Goal: Task Accomplishment & Management: Complete application form

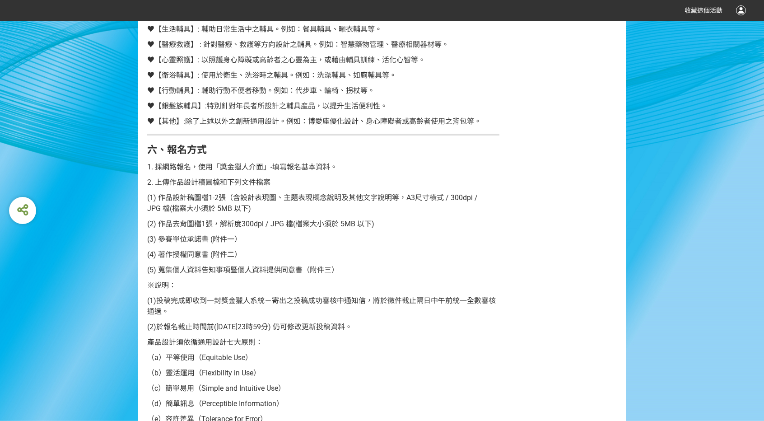
scroll to position [813, 0]
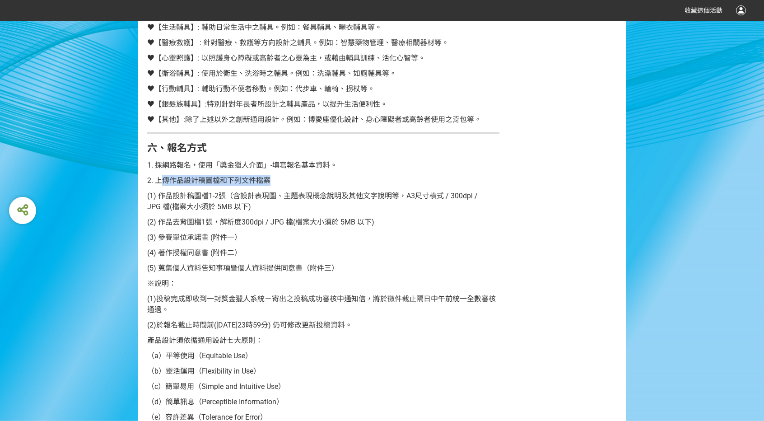
drag, startPoint x: 161, startPoint y: 181, endPoint x: 274, endPoint y: 173, distance: 113.6
drag, startPoint x: 161, startPoint y: 195, endPoint x: 278, endPoint y: 208, distance: 118.1
click at [278, 208] on p "(1) 作品設計稿圖檔1-2張（含設計表現圖、主題表現概念說明及其他文字說明等，A3尺寸橫式 / 300dpi / JPG 檔(檔案大小須於 5MB 以下)" at bounding box center [323, 202] width 352 height 22
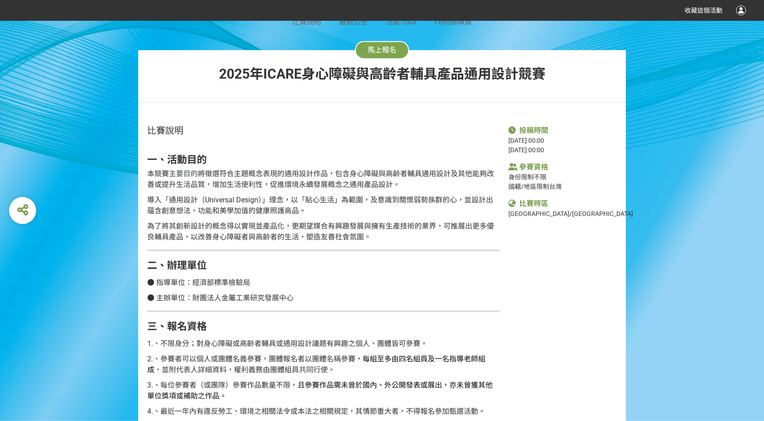
scroll to position [90, 0]
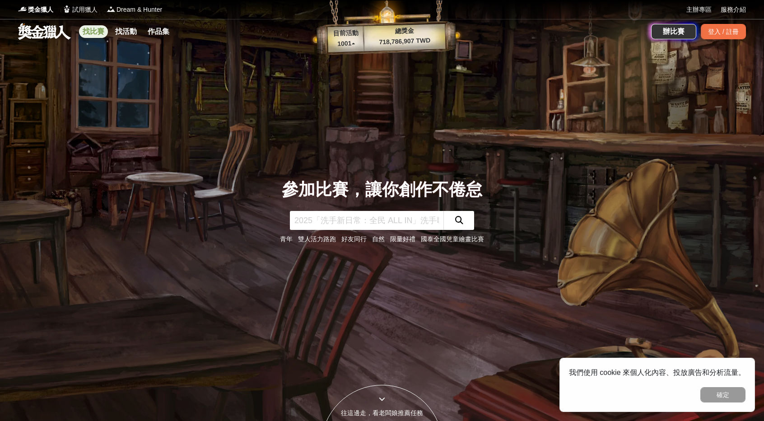
click at [101, 25] on link "找比賽" at bounding box center [93, 31] width 29 height 13
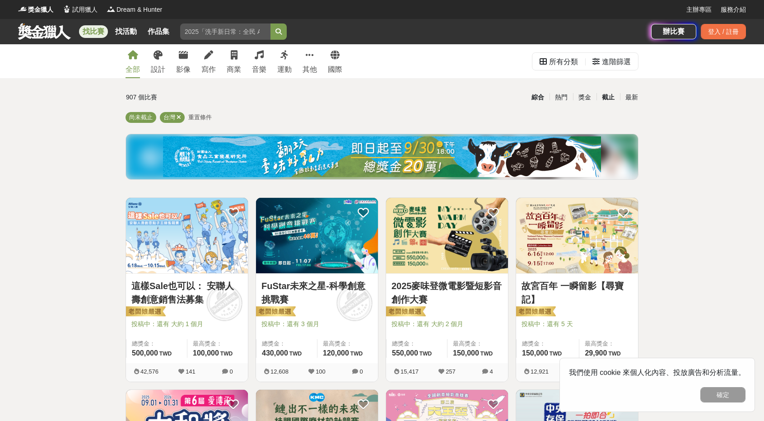
click at [596, 97] on div "截止" at bounding box center [607, 97] width 23 height 16
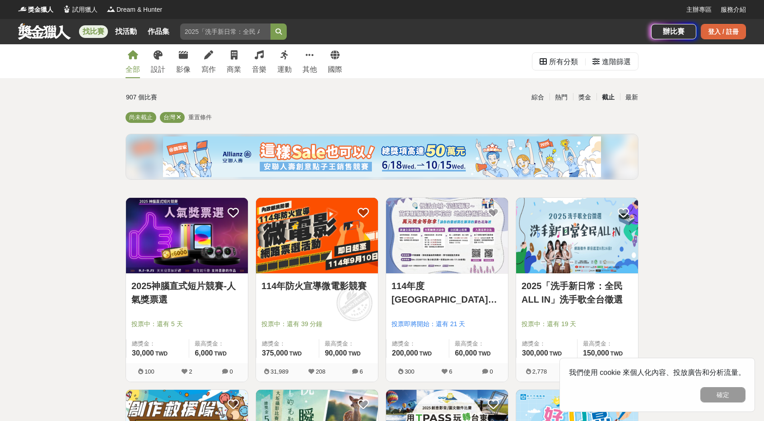
click at [705, 31] on div "登入 / 註冊" at bounding box center [723, 31] width 45 height 15
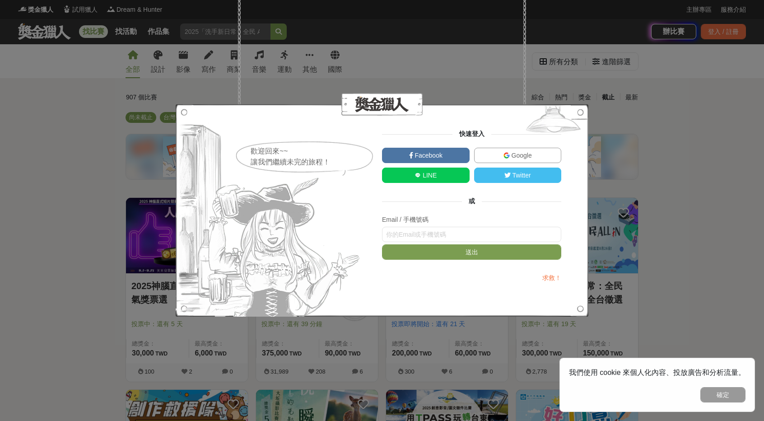
click at [534, 150] on link "Google" at bounding box center [518, 155] width 88 height 15
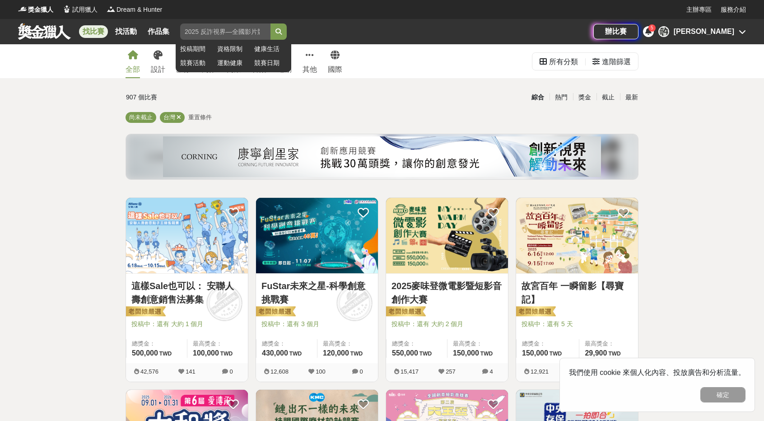
click at [218, 33] on input "search" at bounding box center [225, 31] width 90 height 16
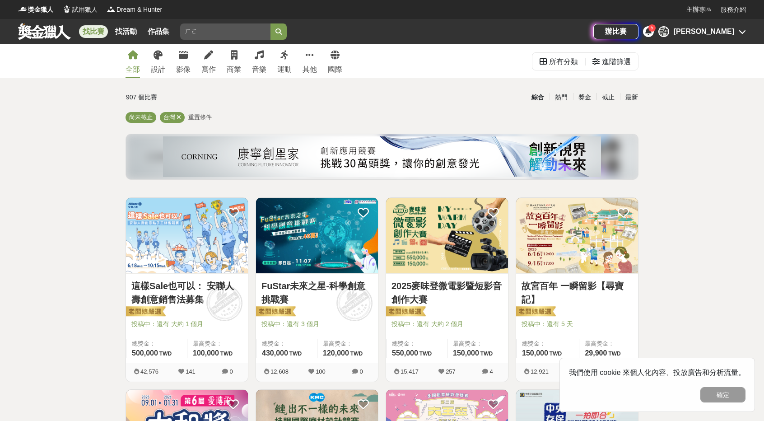
type input "ㄇㄛ"
type input "icare"
click at [270, 23] on button "submit" at bounding box center [278, 31] width 16 height 16
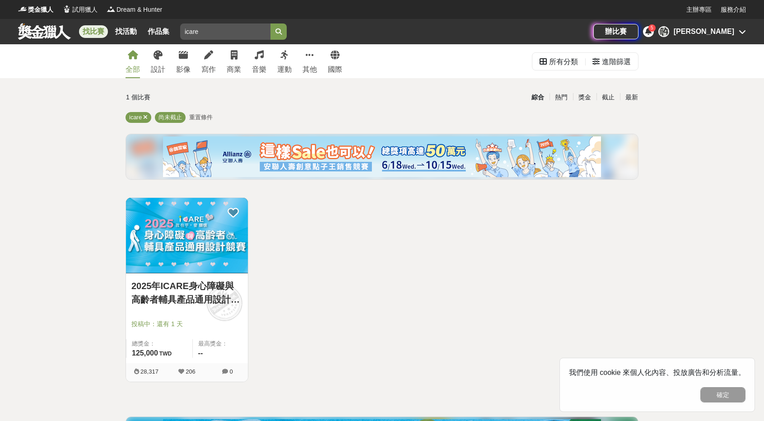
click at [171, 232] on img at bounding box center [187, 235] width 122 height 75
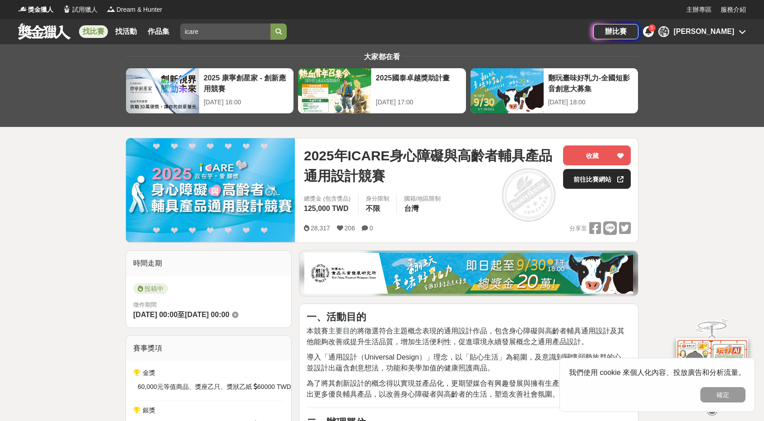
click at [579, 177] on link "前往比賽網站" at bounding box center [597, 179] width 68 height 20
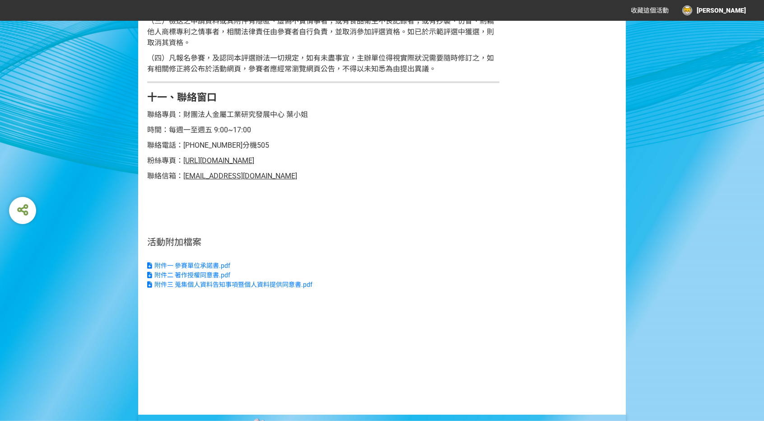
scroll to position [2099, 0]
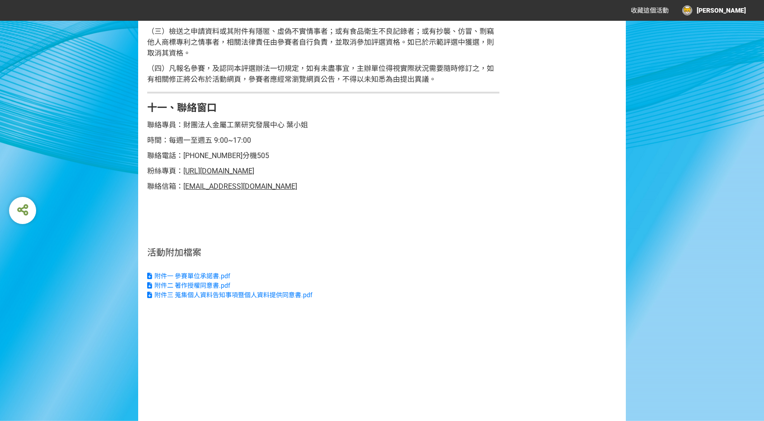
drag, startPoint x: 449, startPoint y: 209, endPoint x: 403, endPoint y: 59, distance: 157.4
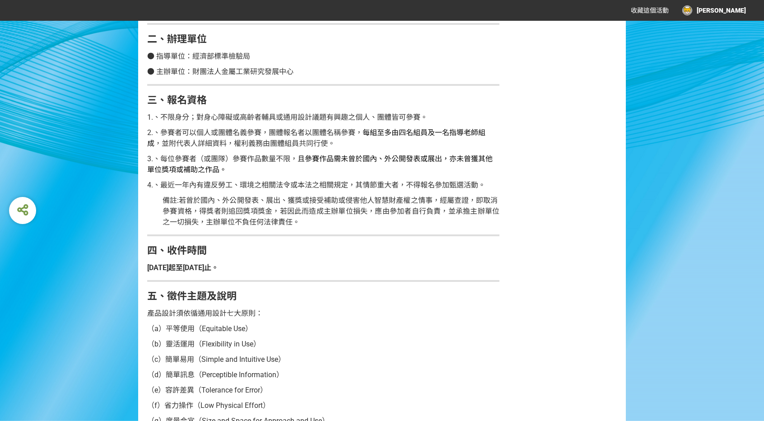
scroll to position [0, 0]
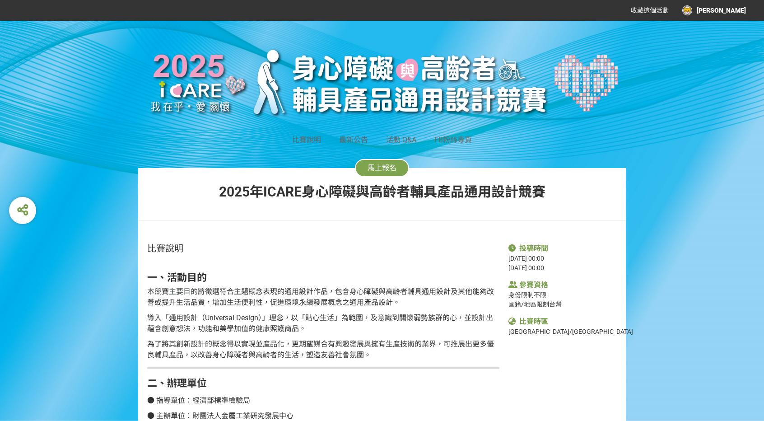
click at [384, 165] on span "馬上報名" at bounding box center [381, 167] width 29 height 9
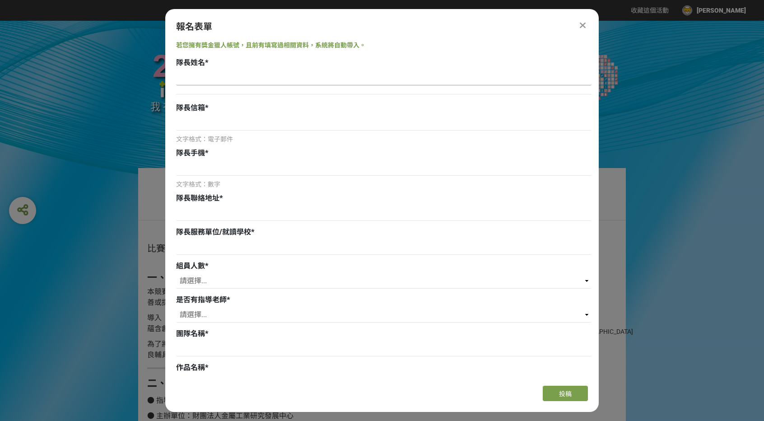
click at [270, 73] on input at bounding box center [383, 77] width 415 height 15
type input "v"
type input "[PERSON_NAME]"
type input "ㄎ"
type input "[EMAIL_ADDRESS][DOMAIN_NAME]"
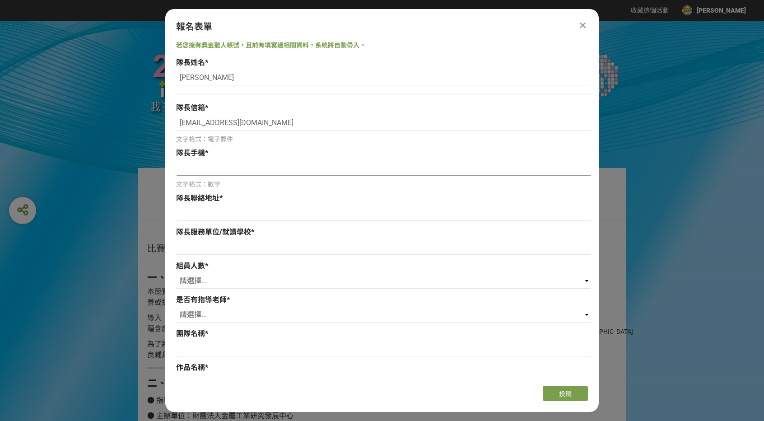
click at [242, 168] on input at bounding box center [383, 167] width 415 height 15
type input "0968617285"
click at [219, 222] on div at bounding box center [383, 214] width 415 height 18
click at [222, 219] on input at bounding box center [383, 212] width 415 height 15
type input "5"
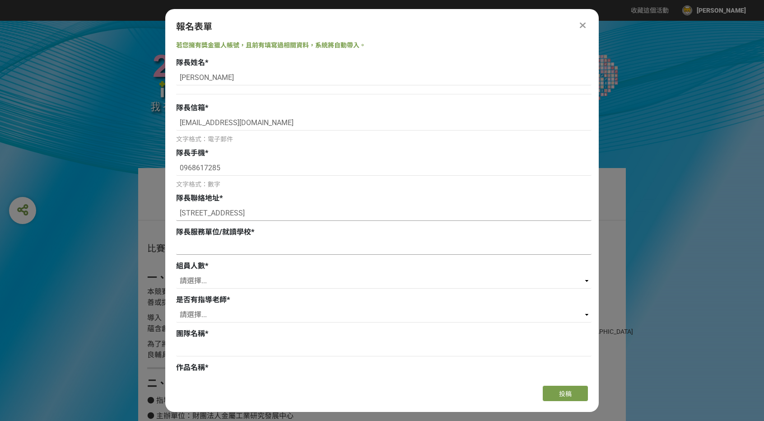
type input "彰化縣和美鎮南佃里彰草路三段240巷29號"
click at [249, 242] on input at bounding box center [383, 246] width 415 height 15
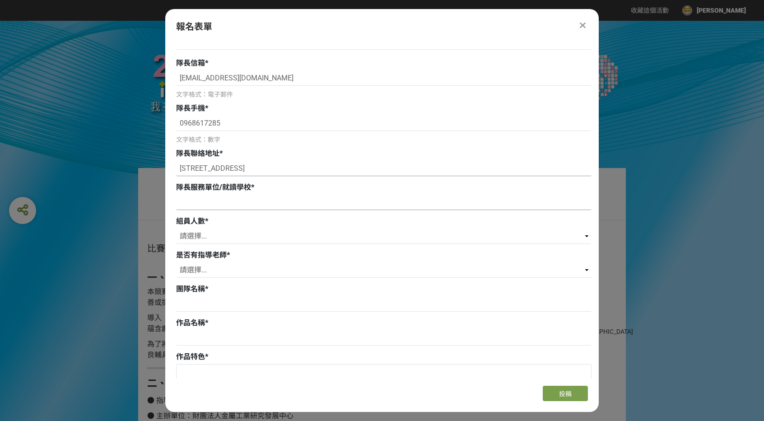
scroll to position [45, 0]
type input "國立臺北教育大學教育大學"
drag, startPoint x: 551, startPoint y: 144, endPoint x: 319, endPoint y: 241, distance: 251.2
click at [319, 240] on select "請選擇... 0 1 2 3" at bounding box center [383, 235] width 415 height 15
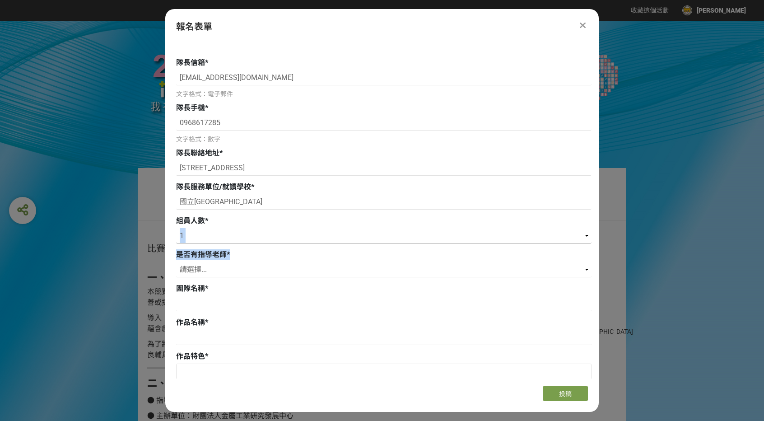
click at [176, 228] on select "請選擇... 0 1 2 3" at bounding box center [383, 235] width 415 height 15
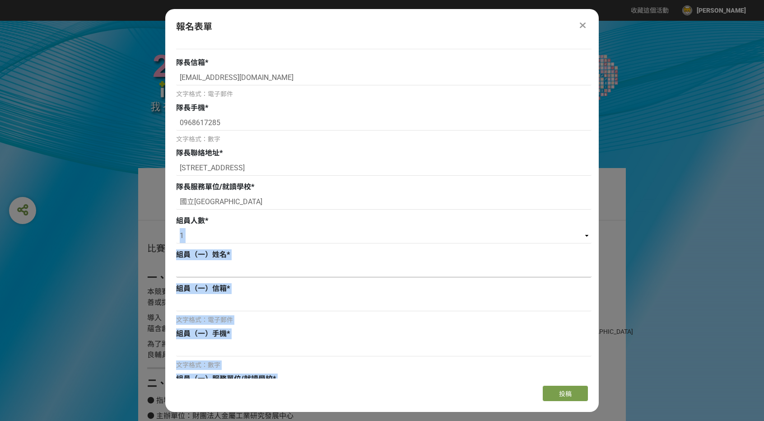
click at [248, 270] on input at bounding box center [383, 269] width 415 height 15
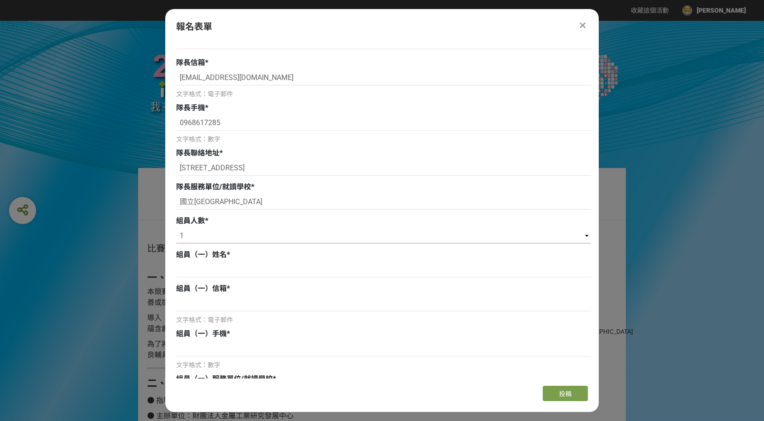
click at [249, 231] on select "請選擇... 0 1 2 3" at bounding box center [383, 235] width 415 height 15
select select "0"
click at [176, 228] on select "請選擇... 0 1 2 3" at bounding box center [383, 235] width 415 height 15
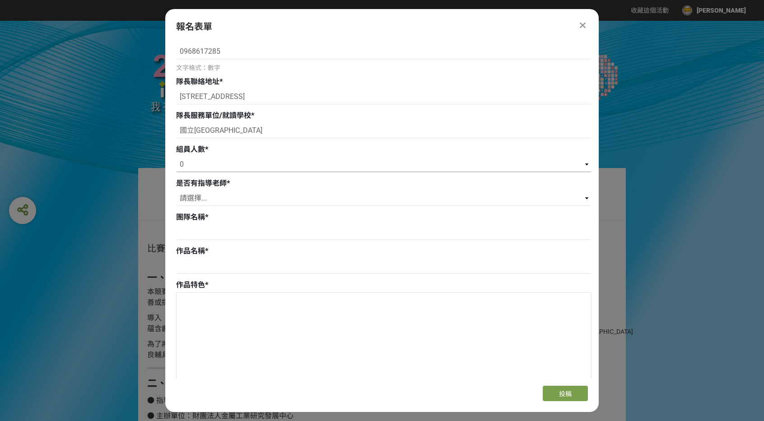
scroll to position [135, 0]
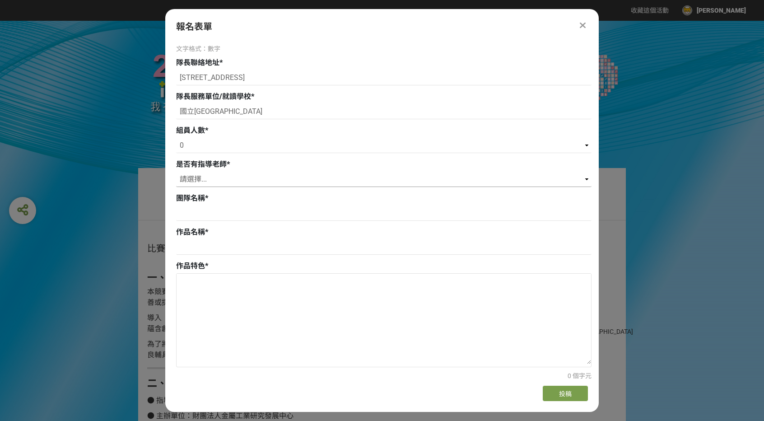
click at [237, 182] on select "請選擇... 是 否" at bounding box center [383, 179] width 415 height 15
select select "是"
click at [176, 172] on select "請選擇... 是 否" at bounding box center [383, 179] width 415 height 15
click at [217, 218] on input at bounding box center [383, 212] width 415 height 15
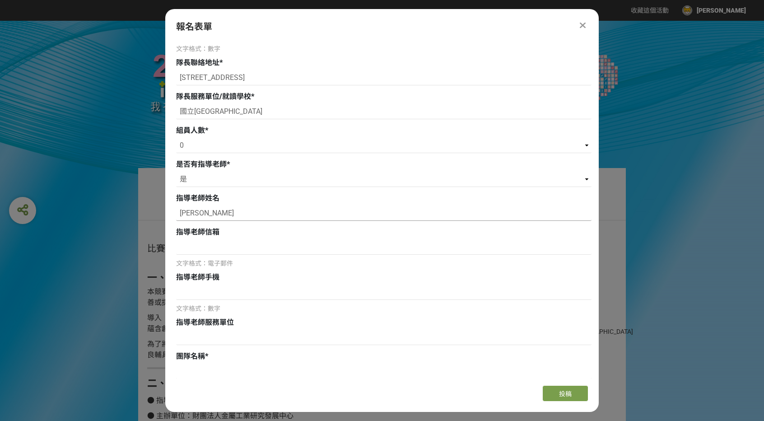
type input "李鍇朮"
click at [364, 248] on input at bounding box center [383, 246] width 415 height 15
paste input "a875008@gmail.com"
type input "a875008@gmail.com"
click at [304, 290] on input at bounding box center [383, 291] width 415 height 15
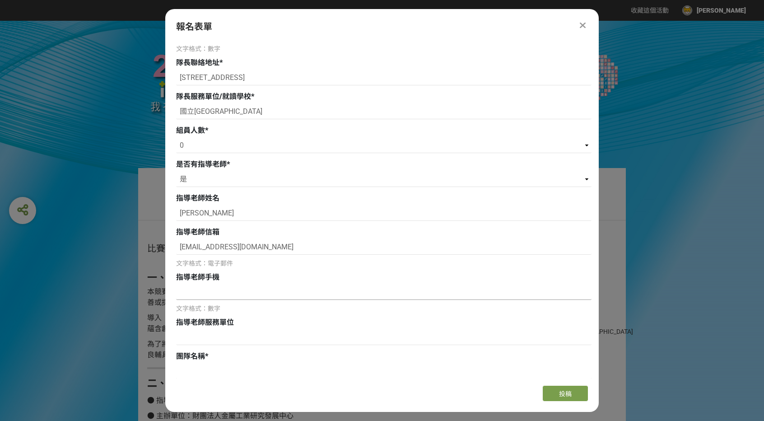
paste input "0919972005"
type input "0919972005"
click at [272, 339] on input at bounding box center [383, 337] width 415 height 15
type input "國立臺北教育大學"
click at [280, 116] on input "國立臺北教育大學教育大學" at bounding box center [383, 111] width 415 height 15
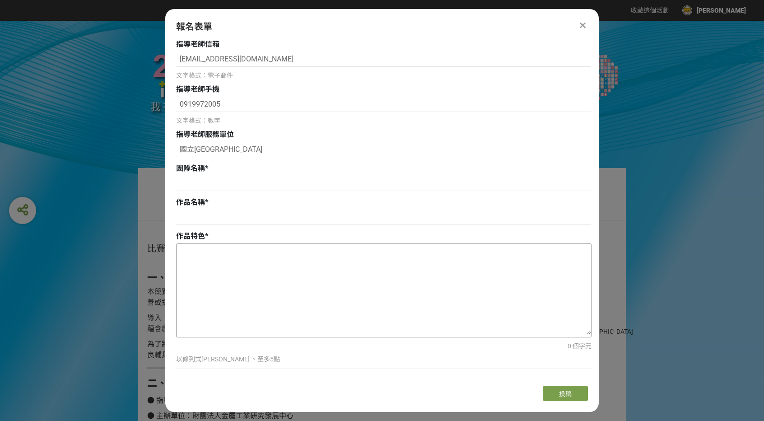
scroll to position [361, 0]
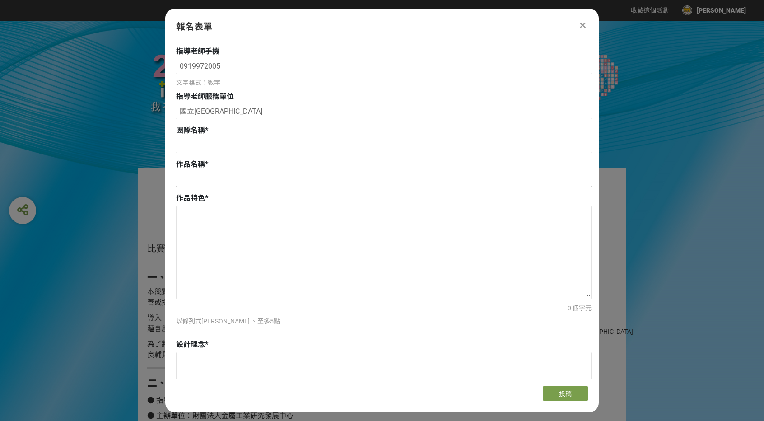
type input "國立臺北教育大學"
click at [279, 184] on input at bounding box center [383, 179] width 415 height 15
click at [322, 279] on textarea at bounding box center [384, 251] width 414 height 90
click at [269, 148] on input at bounding box center [383, 145] width 415 height 15
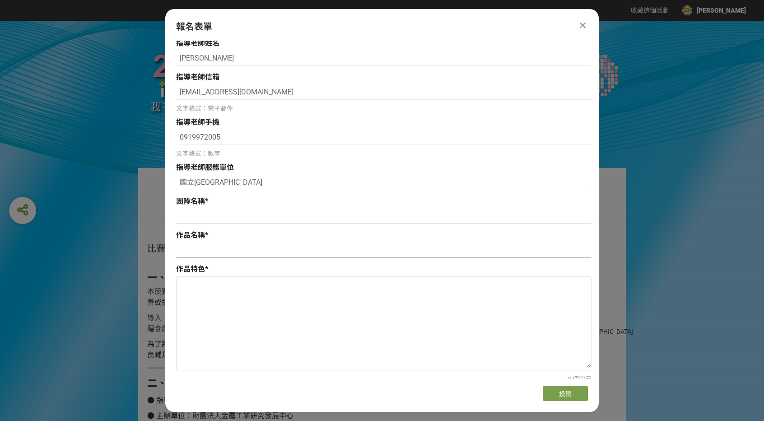
scroll to position [271, 0]
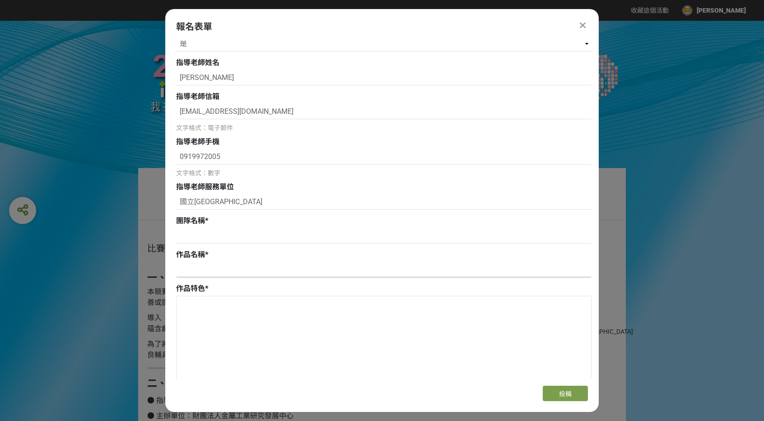
click at [229, 273] on input at bounding box center [383, 269] width 415 height 15
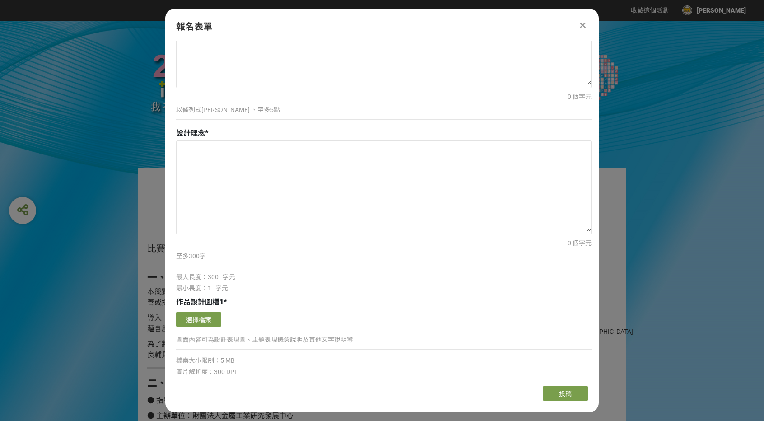
scroll to position [406, 0]
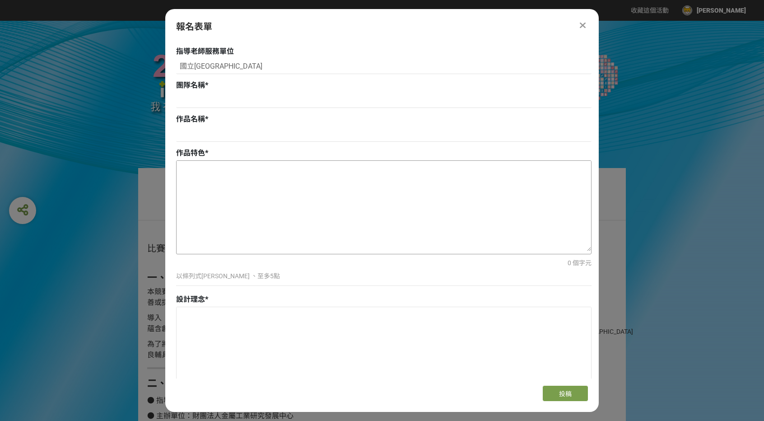
click at [223, 204] on textarea at bounding box center [384, 206] width 414 height 90
click at [206, 321] on textarea at bounding box center [384, 352] width 414 height 90
paste textarea "智慧防濺小便斗以「行為引導」與「即時消毒」為核心，針對男性小便斗常見的距離不當、尿液飛濺與衛生疑慮問題提出創新解決方案。產品內建高精度距離感測器，可即時判斷使…"
type textarea "智慧防濺小便斗以「行為引導」與「即時消毒」為核心，針對男性小便斗常見的距離不當、尿液飛濺與衛生疑慮問題提出創新解決方案。產品內建高精度距離感測器，可即時判斷使…"
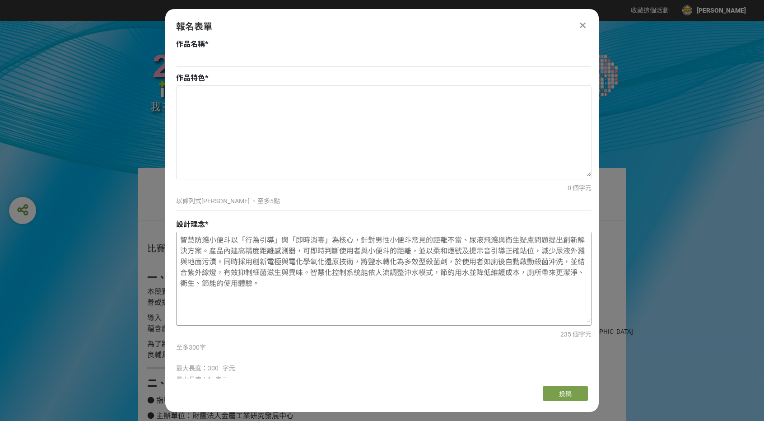
scroll to position [497, 0]
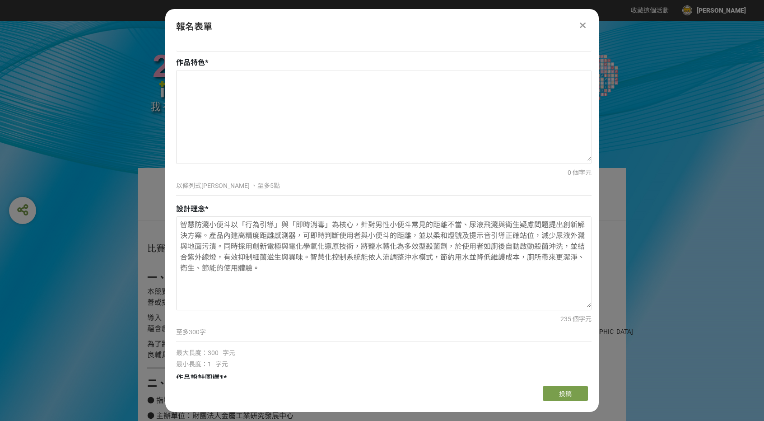
drag, startPoint x: 263, startPoint y: 269, endPoint x: 160, endPoint y: 211, distance: 118.2
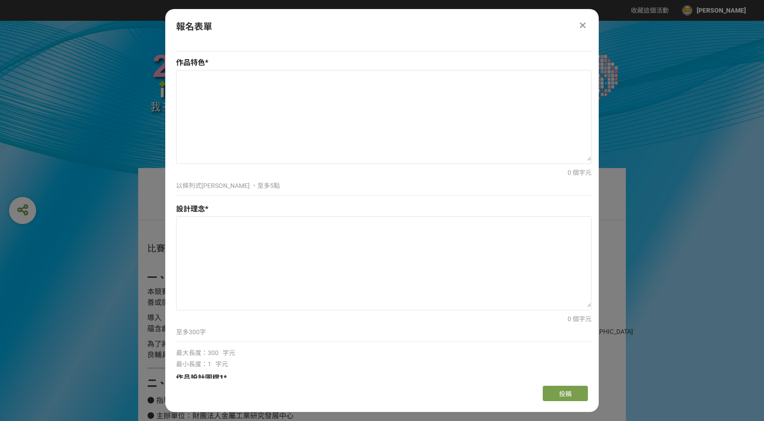
click at [231, 334] on p "至多300字" at bounding box center [383, 331] width 415 height 9
click at [233, 257] on textarea at bounding box center [384, 262] width 414 height 90
paste textarea "智慧防濺小便斗以「行為引導」與「即時消毒」為核心，針對男性小便斗常見的距離不當、尿液飛濺與衛生疑慮問題提出創新解決方案。產品內建高精度距離感測器，可即時判斷使…"
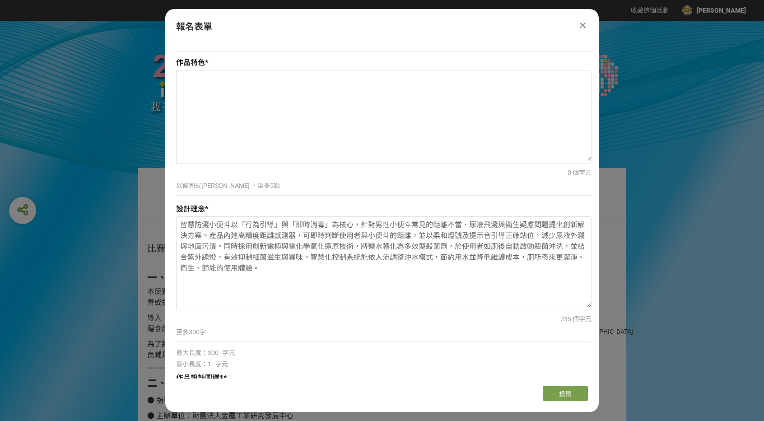
drag, startPoint x: 280, startPoint y: 270, endPoint x: 151, endPoint y: 209, distance: 142.8
type textarea "智慧防濺小便斗以「行為引導」與「即時消毒」為核心，針對男性小便斗常見的距離不當、尿液飛濺與衛生疑慮問題提出創新解決方案。產品內建高精度距離感測器，可即時判斷使…"
click at [358, 282] on textarea "智慧防濺小便斗以「行為引導」與「即時消毒」為核心，針對男性小便斗常見的距離不當、尿液飛濺與衛生疑慮問題提出創新解決方案。產品內建高精度距離感測器，可即時判斷使…" at bounding box center [384, 262] width 414 height 90
click at [266, 126] on textarea at bounding box center [384, 115] width 414 height 90
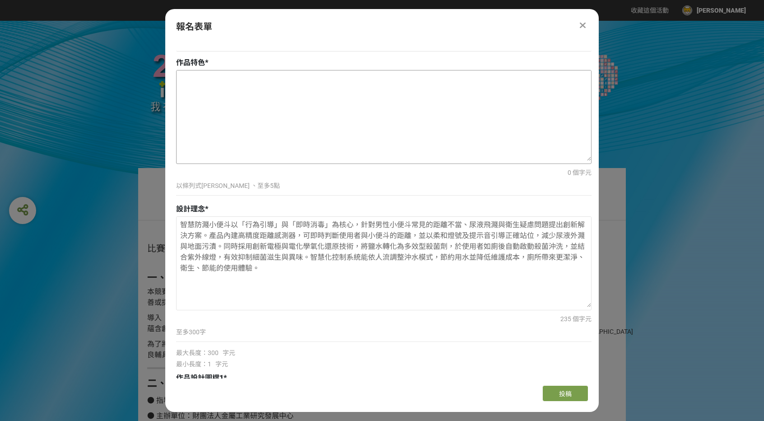
paste textarea "以酸性抗菌液進行清潔 以弱酸性抗菌液，取代傳統清水沖洗。此技術不僅能在每次沖水時有效分解尿液中的礦物質沉積，降低尿垢形成的可能，也能透過酸性環境抑制細菌滋生與…"
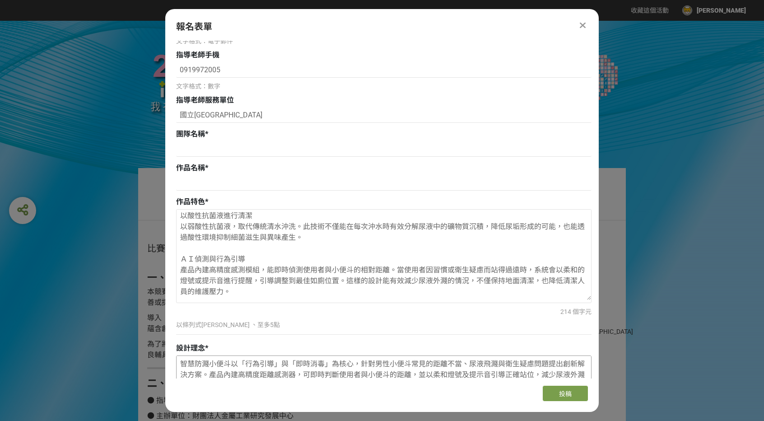
scroll to position [316, 0]
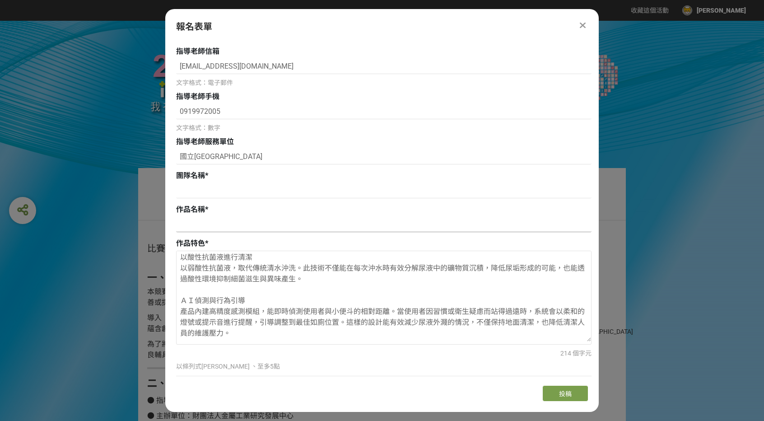
type textarea "以酸性抗菌液進行清潔 以弱酸性抗菌液，取代傳統清水沖洗。此技術不僅能在每次沖水時有效分解尿液中的礦物質沉積，降低尿垢形成的可能，也能透過酸性環境抑制細菌滋生與…"
click at [221, 219] on input at bounding box center [383, 224] width 415 height 15
type input "ㄇ"
type input "s"
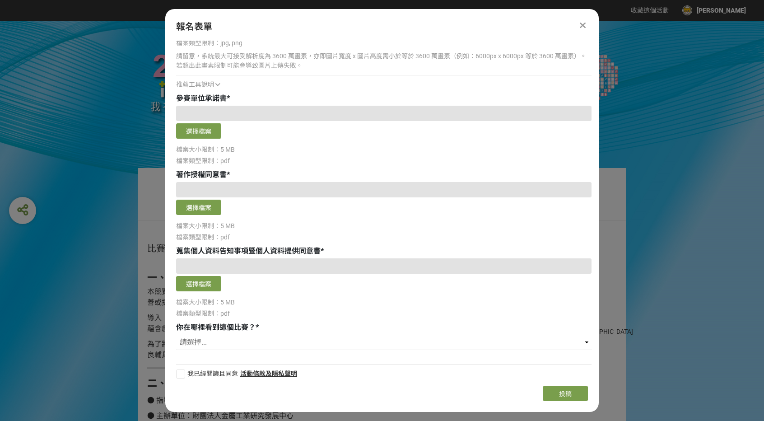
scroll to position [1178, 0]
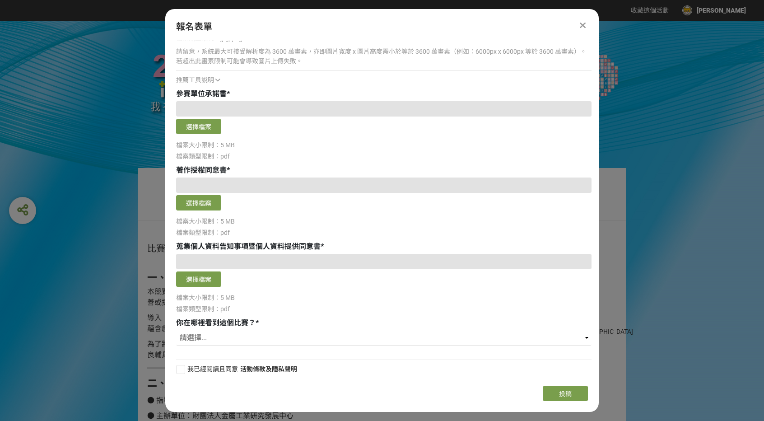
type input "Safe Zone 智慧抗菌小便斗"
click at [181, 367] on div at bounding box center [180, 369] width 9 height 9
checkbox input "true"
click at [241, 342] on select "請選擇... 獎金獵人網站 Facebook / Instagram 校園講座 / 老師系上推薦 電子郵件 海報 其他" at bounding box center [383, 337] width 415 height 15
click at [176, 330] on select "請選擇... 獎金獵人網站 Facebook / Instagram 校園講座 / 老師系上推薦 電子郵件 海報 其他" at bounding box center [383, 337] width 415 height 15
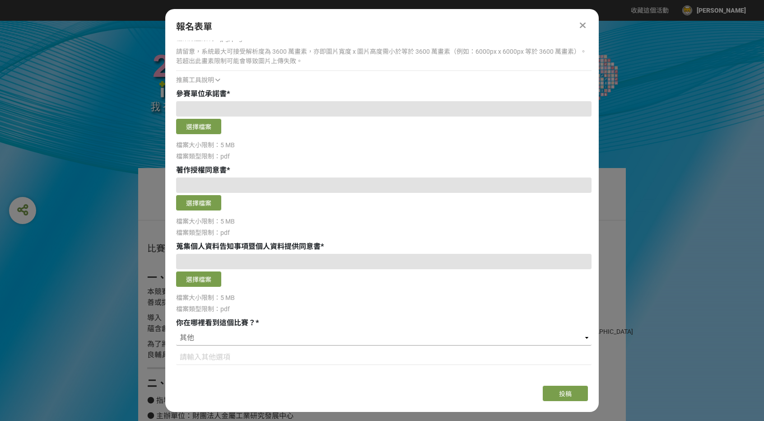
click at [281, 333] on select "請選擇... 獎金獵人網站 Facebook / Instagram 校園講座 / 老師系上推薦 電子郵件 海報 其他" at bounding box center [383, 337] width 415 height 15
select select "獎金獵人網站"
click at [176, 330] on select "請選擇... 獎金獵人網站 Facebook / Instagram 校園講座 / 老師系上推薦 電子郵件 海報 其他" at bounding box center [383, 337] width 415 height 15
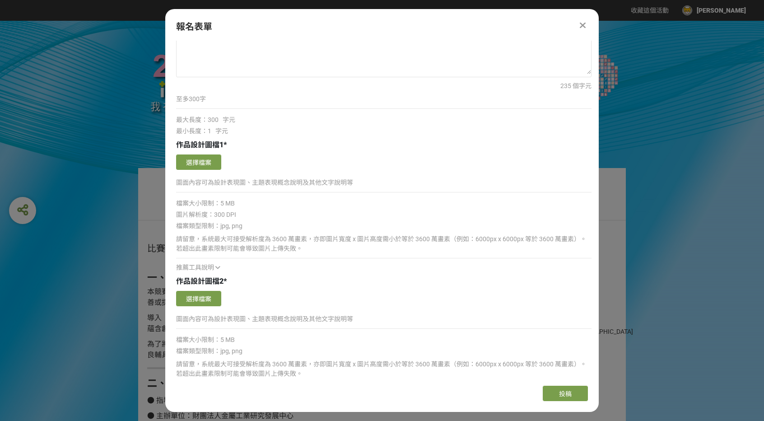
scroll to position [727, 0]
click at [207, 162] on button "選擇檔案" at bounding box center [198, 164] width 45 height 15
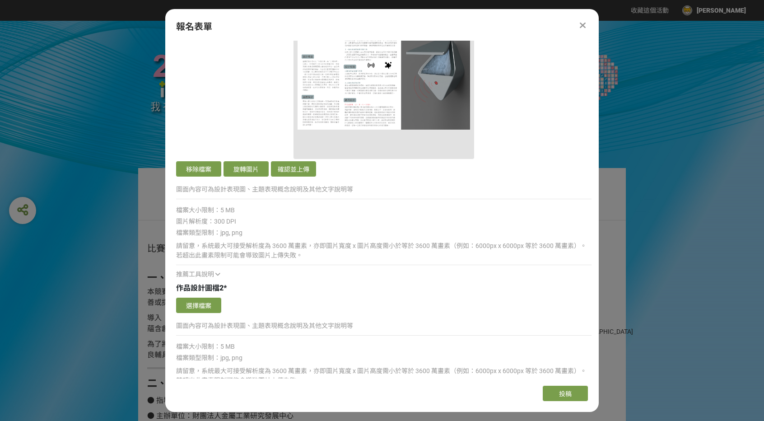
scroll to position [907, 0]
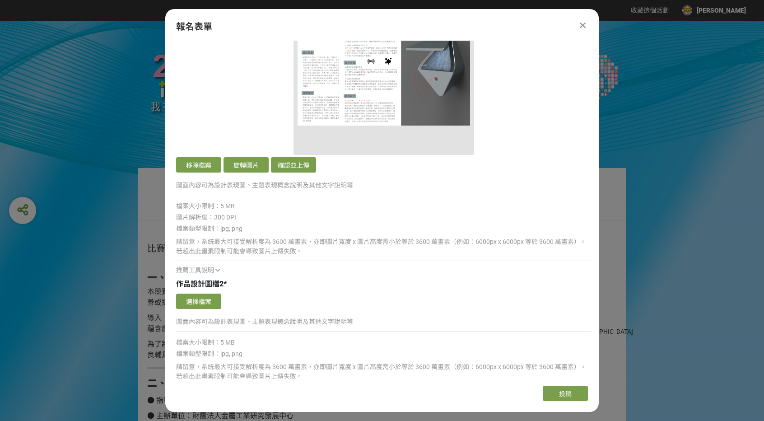
click at [251, 187] on p "圖面內容可為設計表現圖、主題表現概念說明及其他文字說明等" at bounding box center [383, 185] width 415 height 9
click at [251, 186] on p "圖面內容可為設計表現圖、主題表現概念說明及其他文字說明等" at bounding box center [383, 185] width 415 height 9
click at [264, 186] on p "圖面內容可為設計表現圖、主題表現概念說明及其他文字說明等" at bounding box center [383, 185] width 415 height 9
click at [203, 297] on button "選擇檔案" at bounding box center [198, 300] width 45 height 15
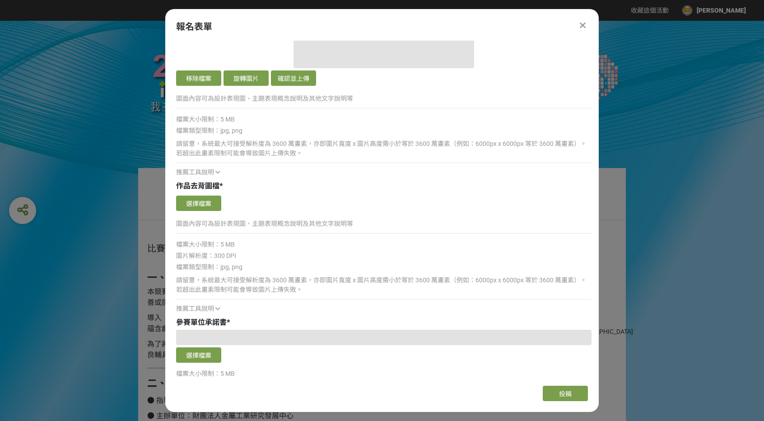
scroll to position [1314, 0]
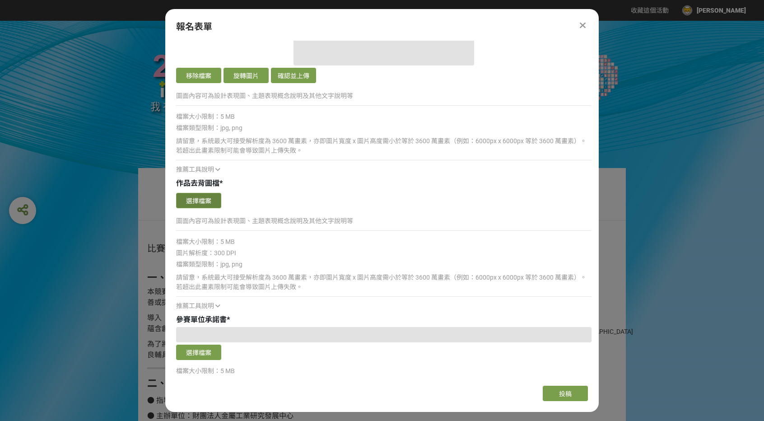
click at [210, 199] on button "選擇檔案" at bounding box center [198, 200] width 45 height 15
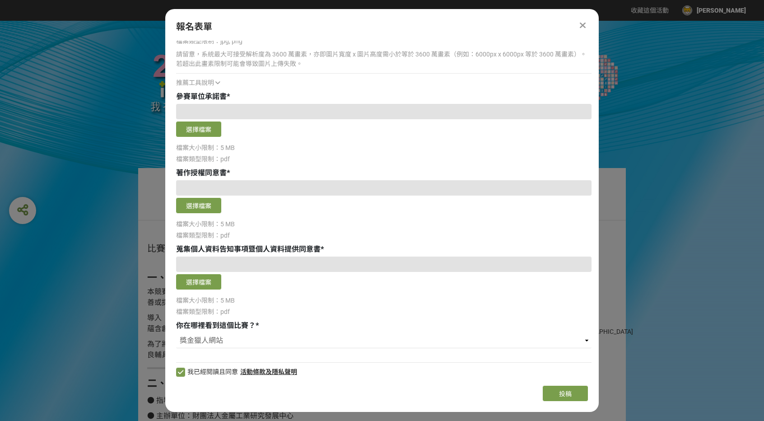
scroll to position [1720, 0]
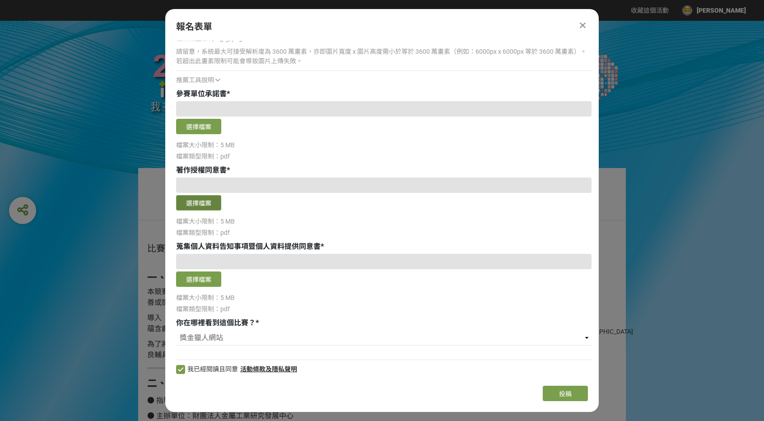
click at [214, 204] on button "選擇檔案" at bounding box center [198, 202] width 45 height 15
click at [193, 126] on button "選擇檔案" at bounding box center [198, 126] width 45 height 15
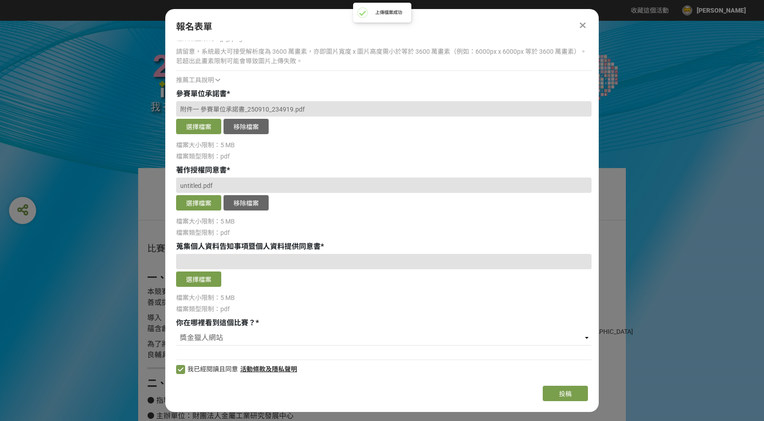
click at [201, 182] on span "untitled.pdf" at bounding box center [196, 185] width 33 height 7
click at [244, 203] on button "移除檔案" at bounding box center [245, 202] width 45 height 15
click at [217, 203] on button "選擇檔案" at bounding box center [198, 202] width 45 height 15
click at [206, 274] on button "選擇檔案" at bounding box center [198, 278] width 45 height 15
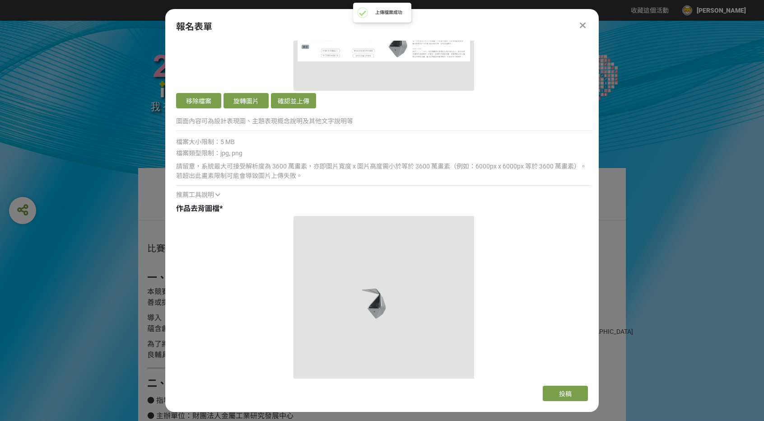
scroll to position [1088, 0]
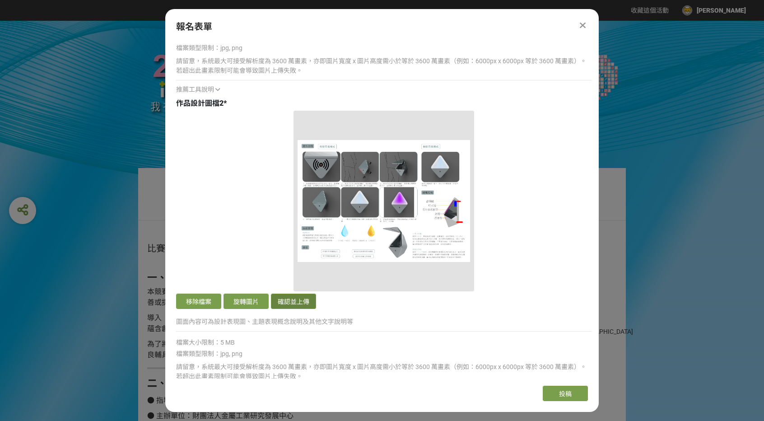
click at [294, 301] on button "確認並上傳" at bounding box center [293, 300] width 45 height 15
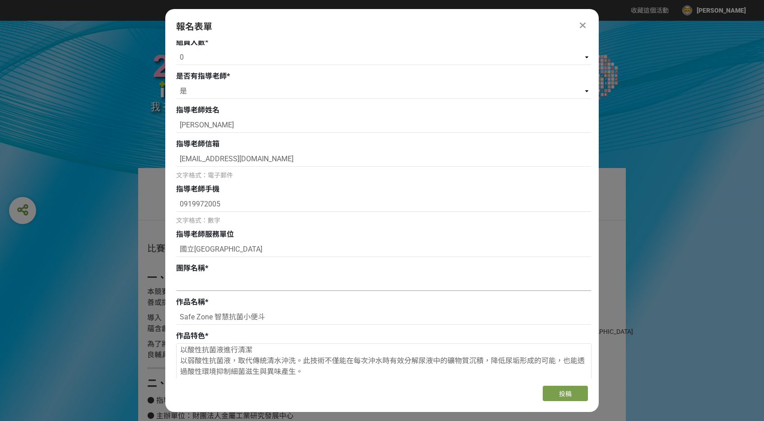
scroll to position [226, 0]
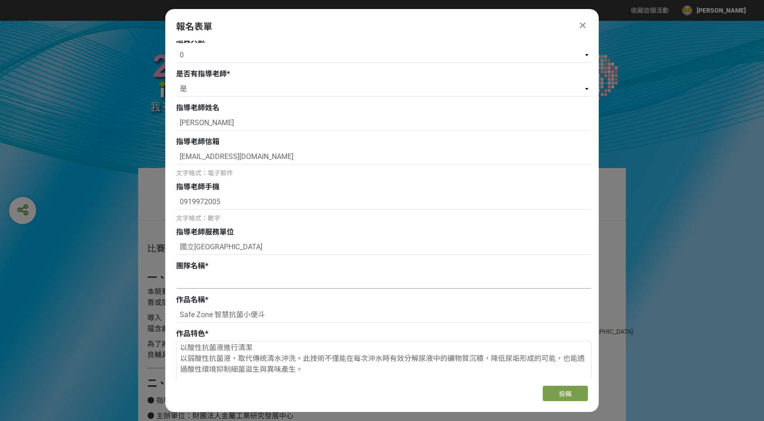
click at [206, 284] on input at bounding box center [383, 280] width 415 height 15
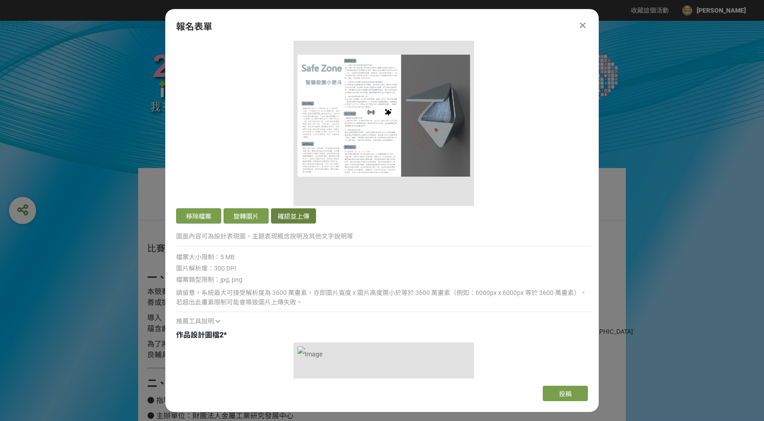
scroll to position [858, 0]
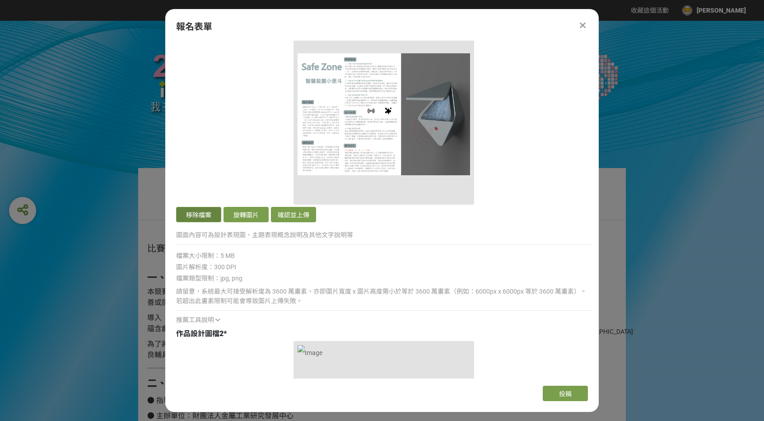
type input "廁所清潔工"
click at [204, 215] on button "移除檔案" at bounding box center [198, 214] width 45 height 15
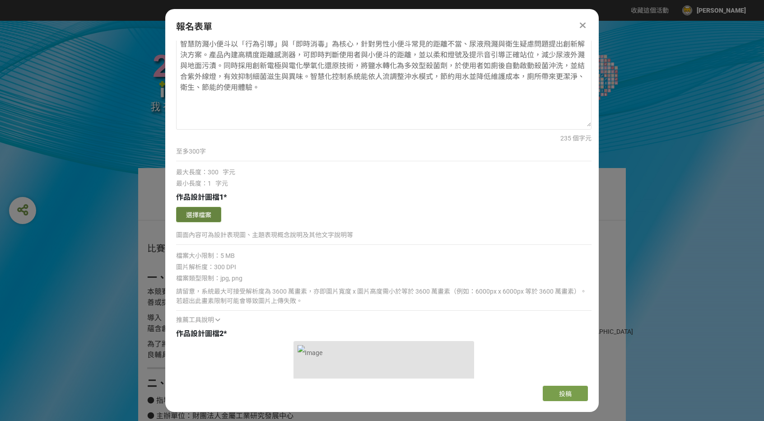
click at [208, 213] on button "選擇檔案" at bounding box center [198, 214] width 45 height 15
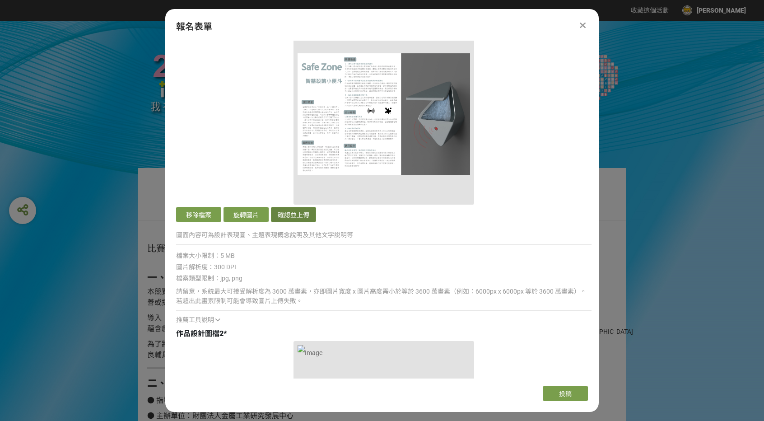
click at [291, 217] on button "確認並上傳" at bounding box center [293, 214] width 45 height 15
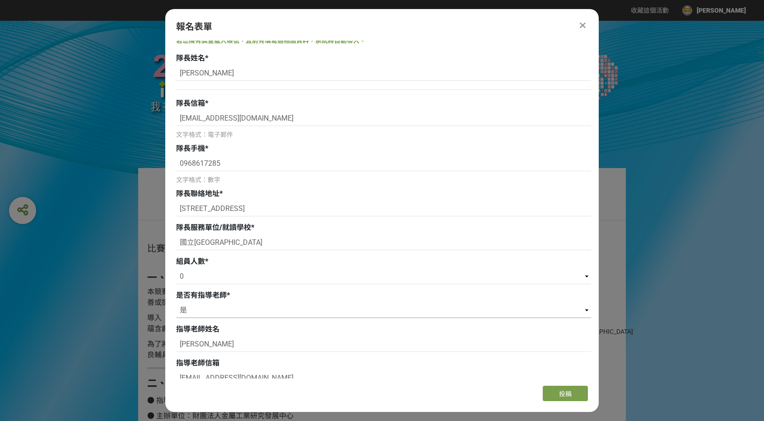
scroll to position [0, 0]
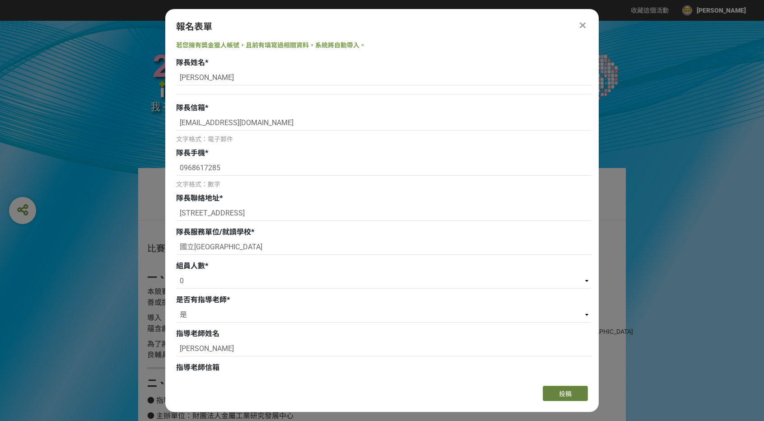
click at [568, 390] on span "投稿" at bounding box center [565, 393] width 13 height 7
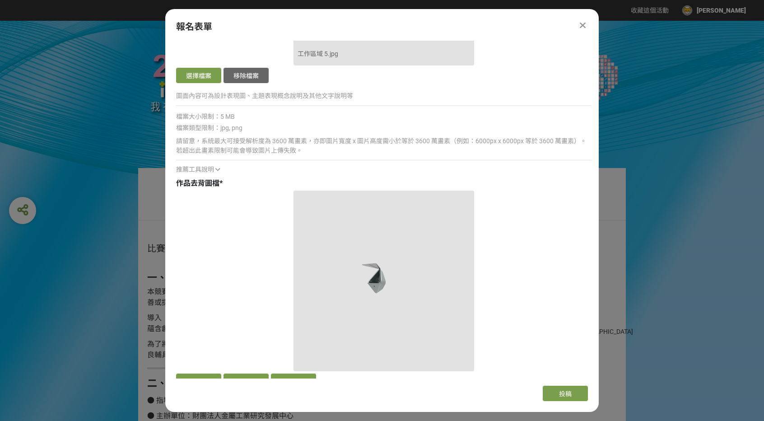
scroll to position [1445, 0]
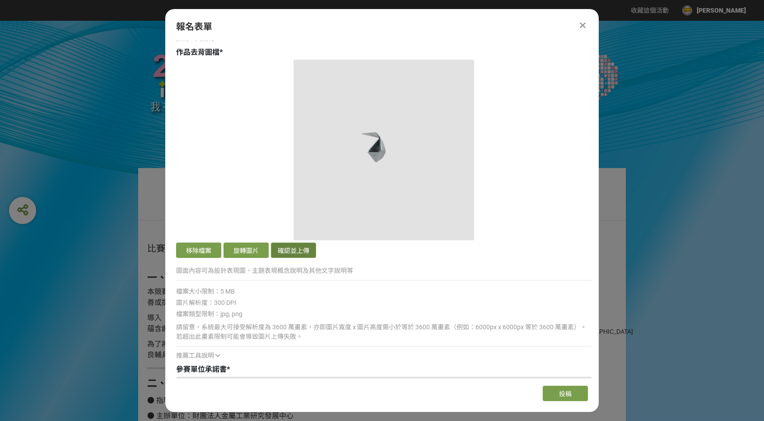
click at [296, 252] on button "確認並上傳" at bounding box center [293, 249] width 45 height 15
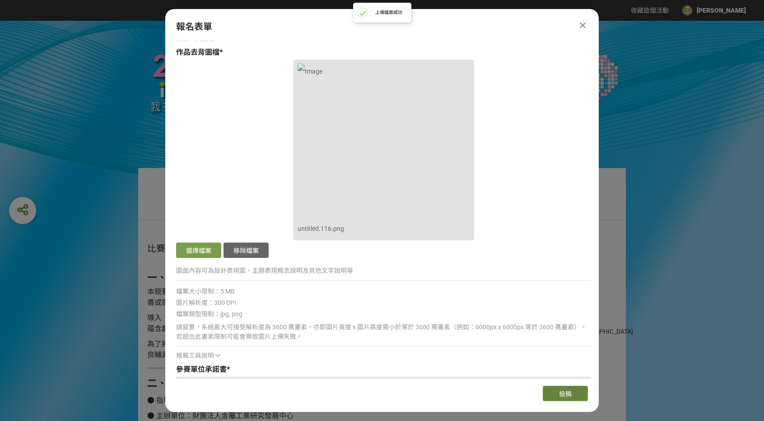
click at [568, 392] on span "投稿" at bounding box center [565, 393] width 13 height 7
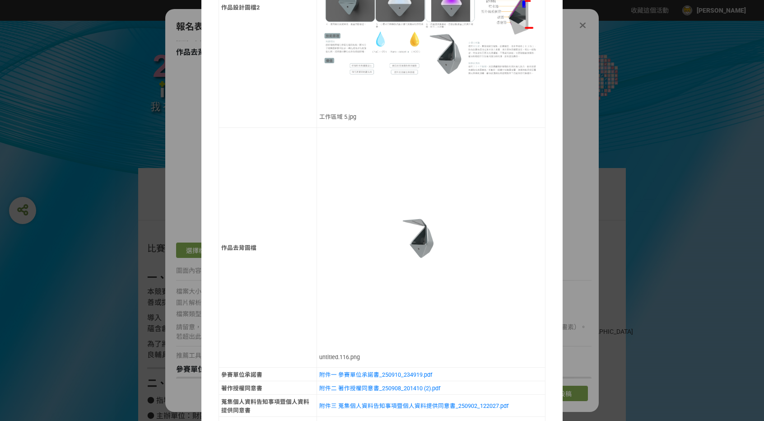
scroll to position [802, 0]
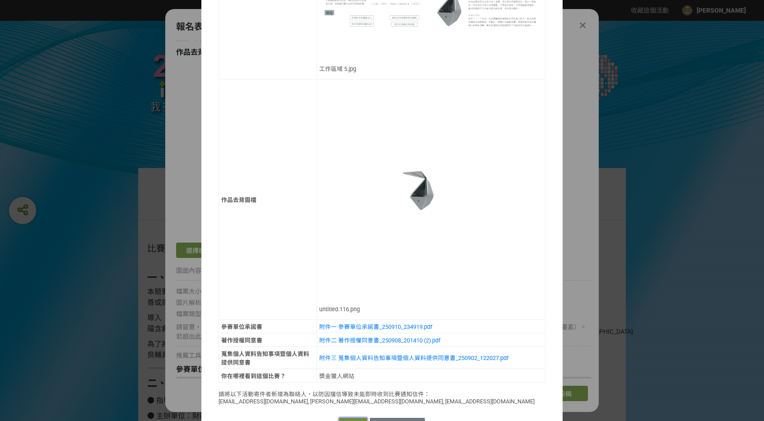
click at [347, 418] on button "確認送出" at bounding box center [353, 424] width 28 height 13
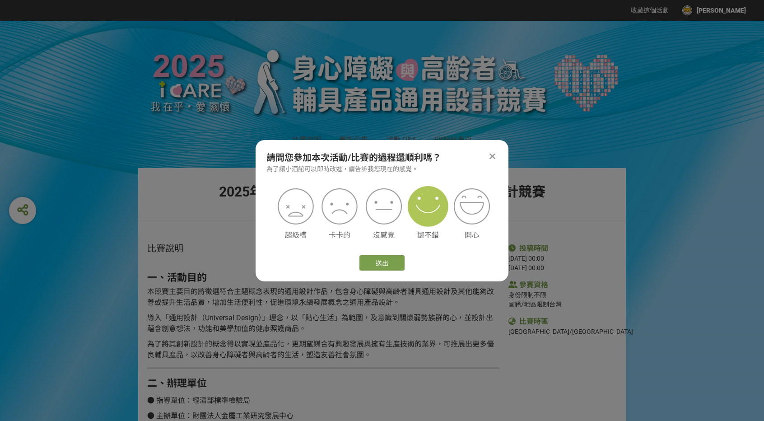
click at [434, 210] on img at bounding box center [428, 206] width 41 height 41
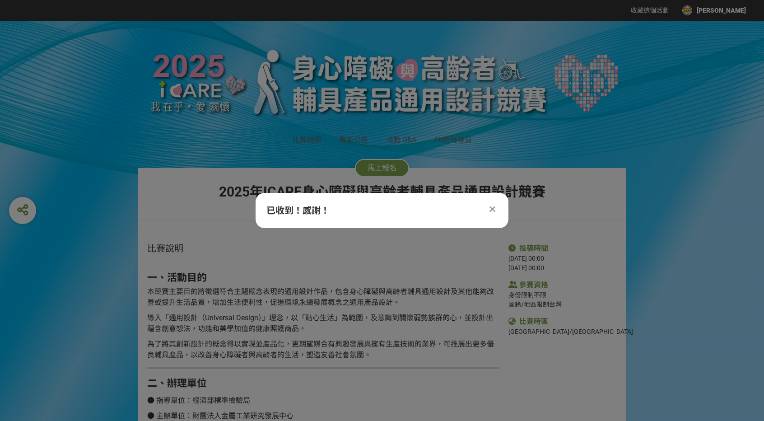
click at [494, 210] on icon at bounding box center [492, 209] width 6 height 9
